Goal: Navigation & Orientation: Find specific page/section

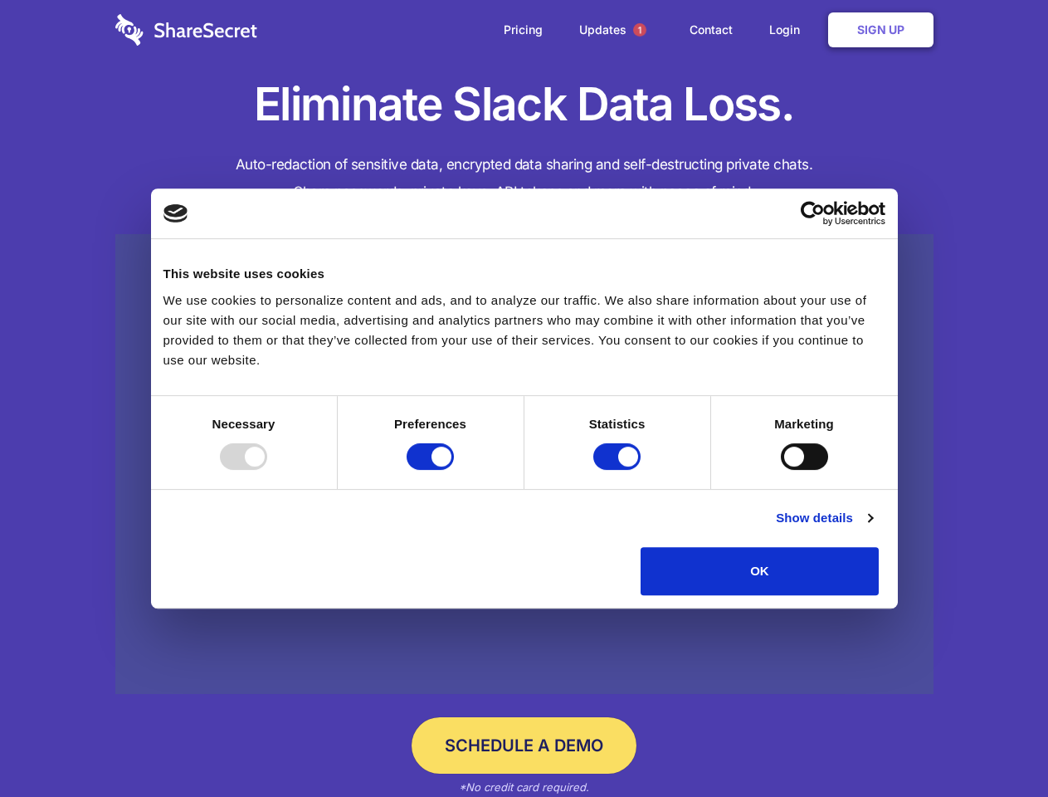
click at [267, 470] on div at bounding box center [243, 456] width 47 height 27
click at [454, 470] on input "Preferences" at bounding box center [430, 456] width 47 height 27
checkbox input "false"
click at [619, 470] on input "Statistics" at bounding box center [616, 456] width 47 height 27
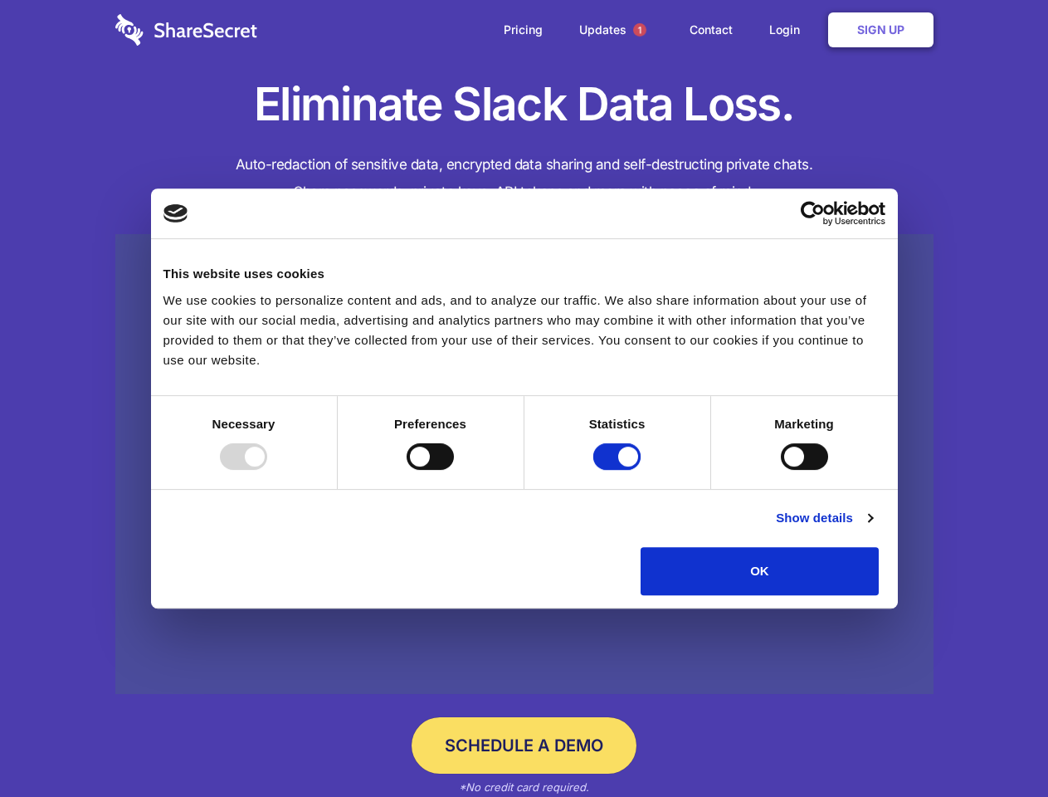
checkbox input "false"
click at [781, 470] on input "Marketing" at bounding box center [804, 456] width 47 height 27
checkbox input "true"
click at [872, 528] on link "Show details" at bounding box center [824, 518] width 96 height 20
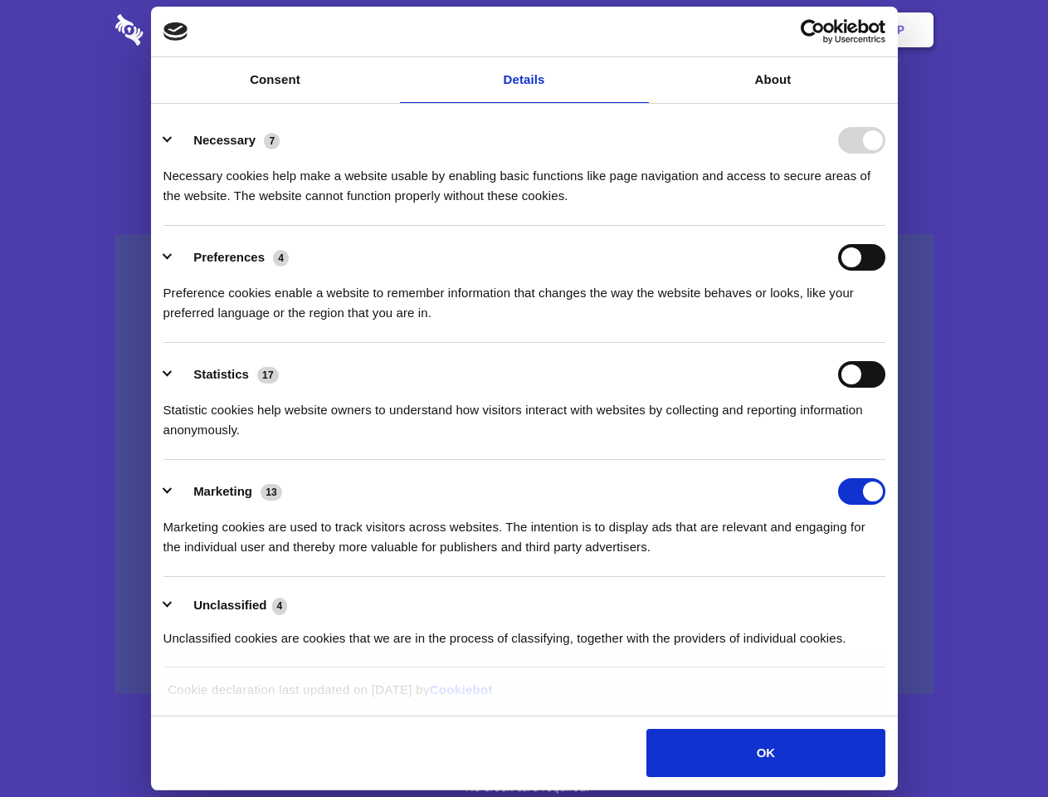
click at [893, 601] on ul "Necessary 7 Necessary cookies help make a website usable by enabling basic func…" at bounding box center [524, 388] width 738 height 559
click at [639, 30] on span "1" at bounding box center [639, 29] width 13 height 13
